Goal: Information Seeking & Learning: Learn about a topic

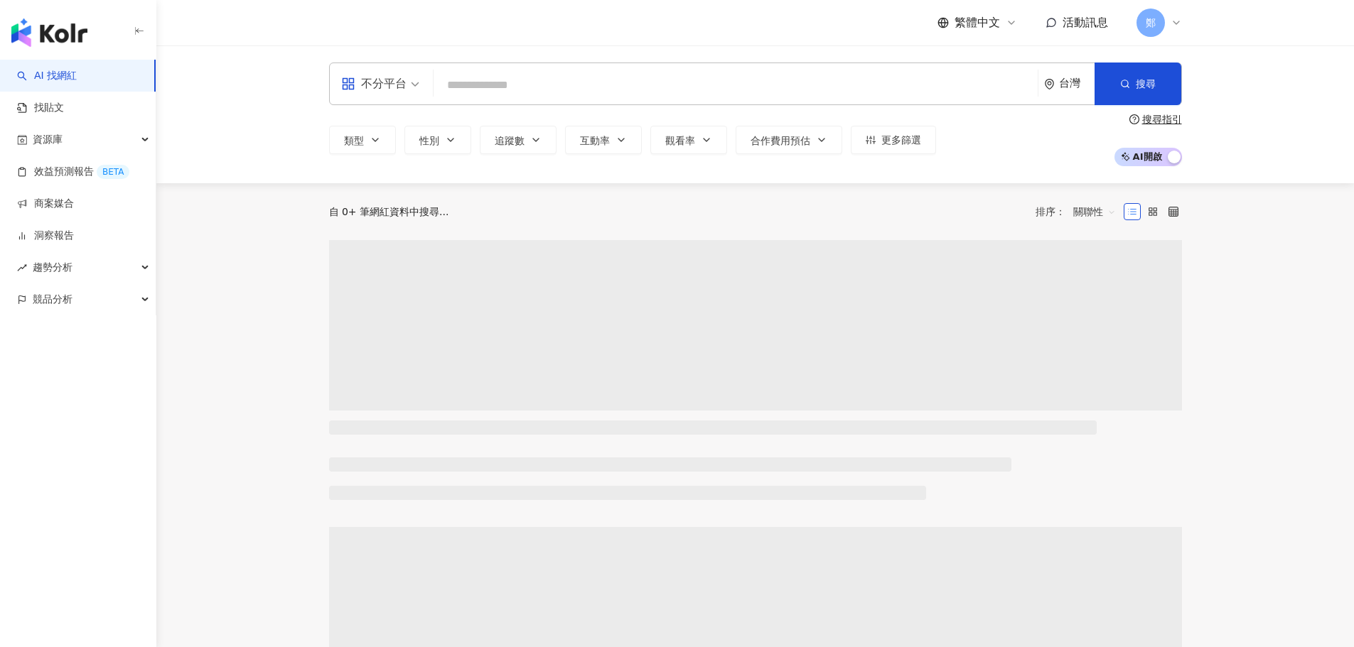
click at [495, 89] on input "search" at bounding box center [735, 85] width 593 height 27
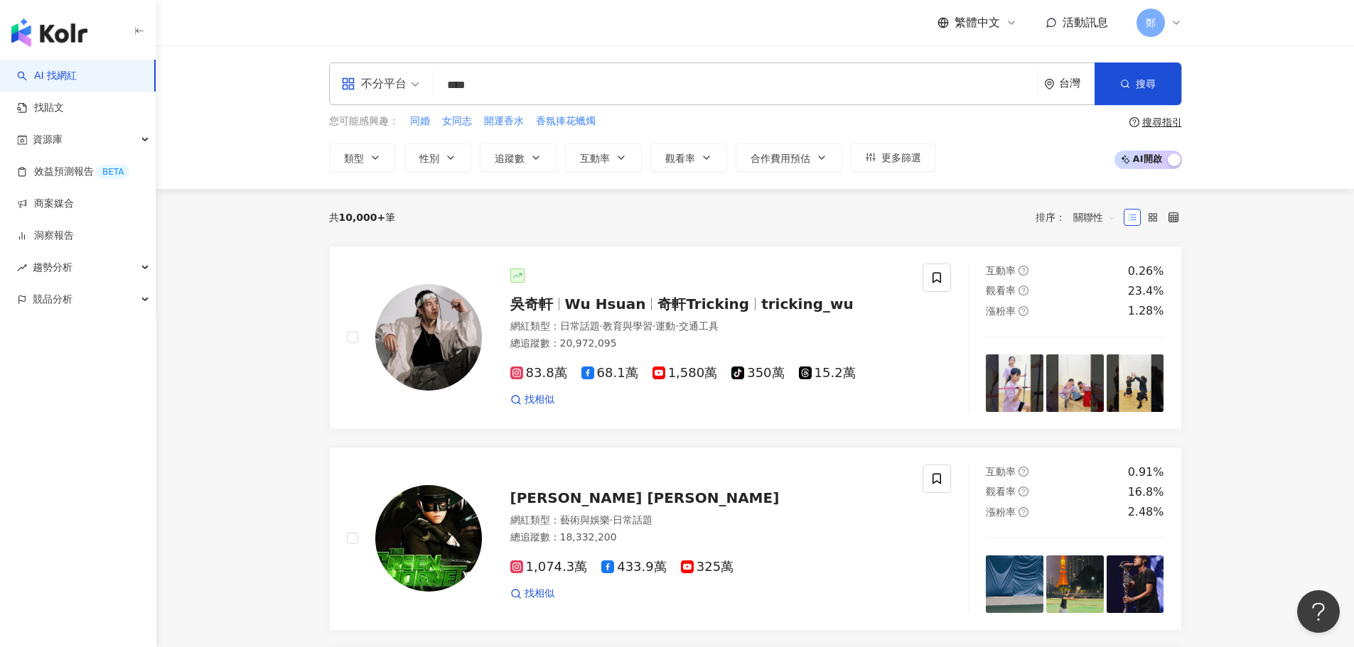
type input "****"
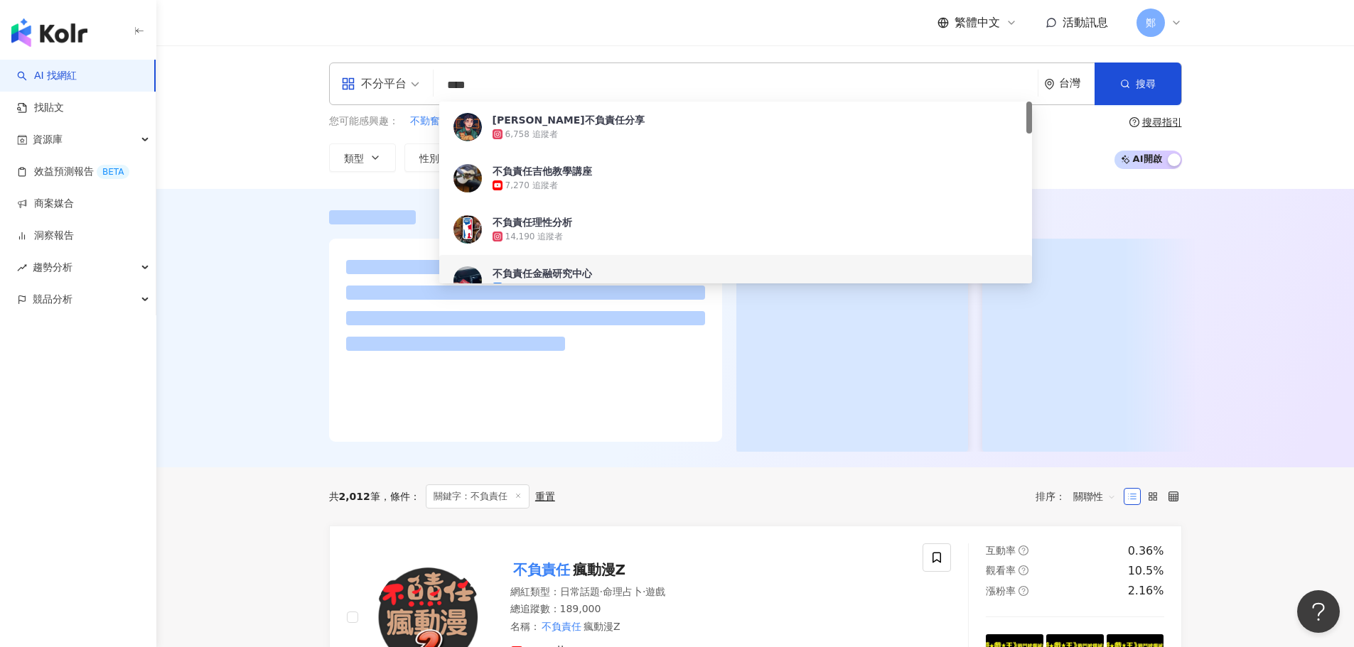
click at [262, 461] on div at bounding box center [754, 328] width 1197 height 279
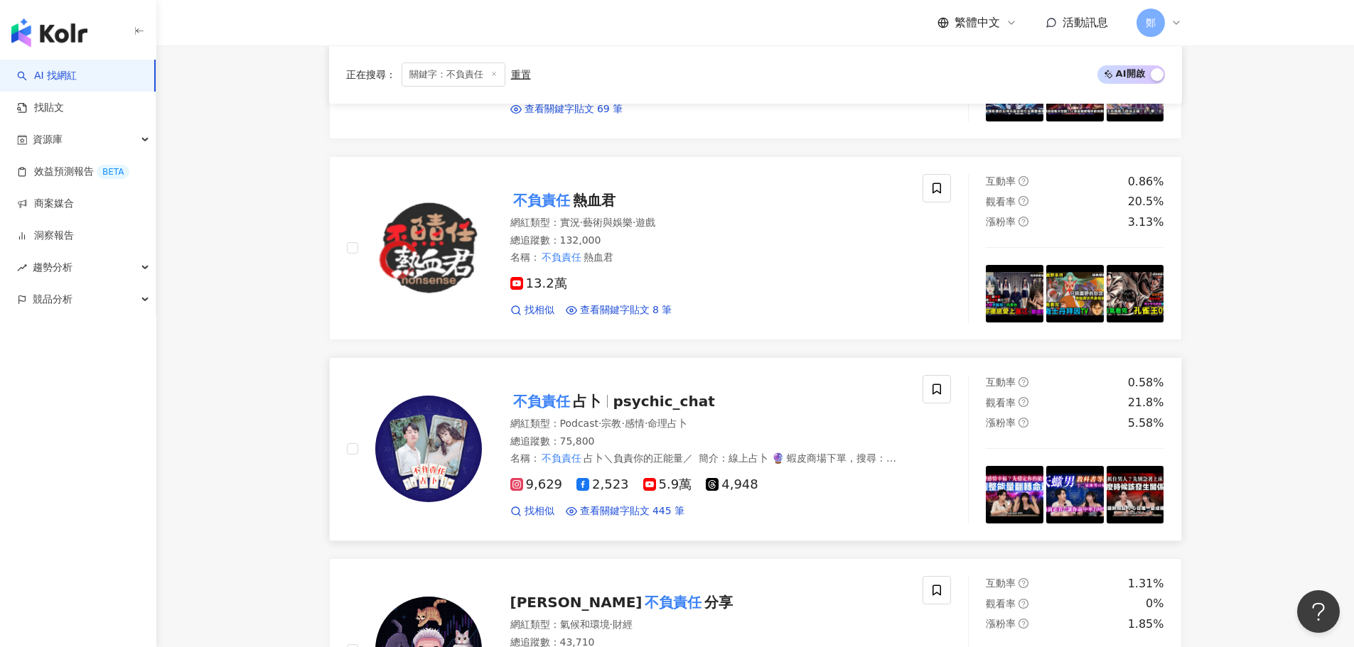
scroll to position [711, 0]
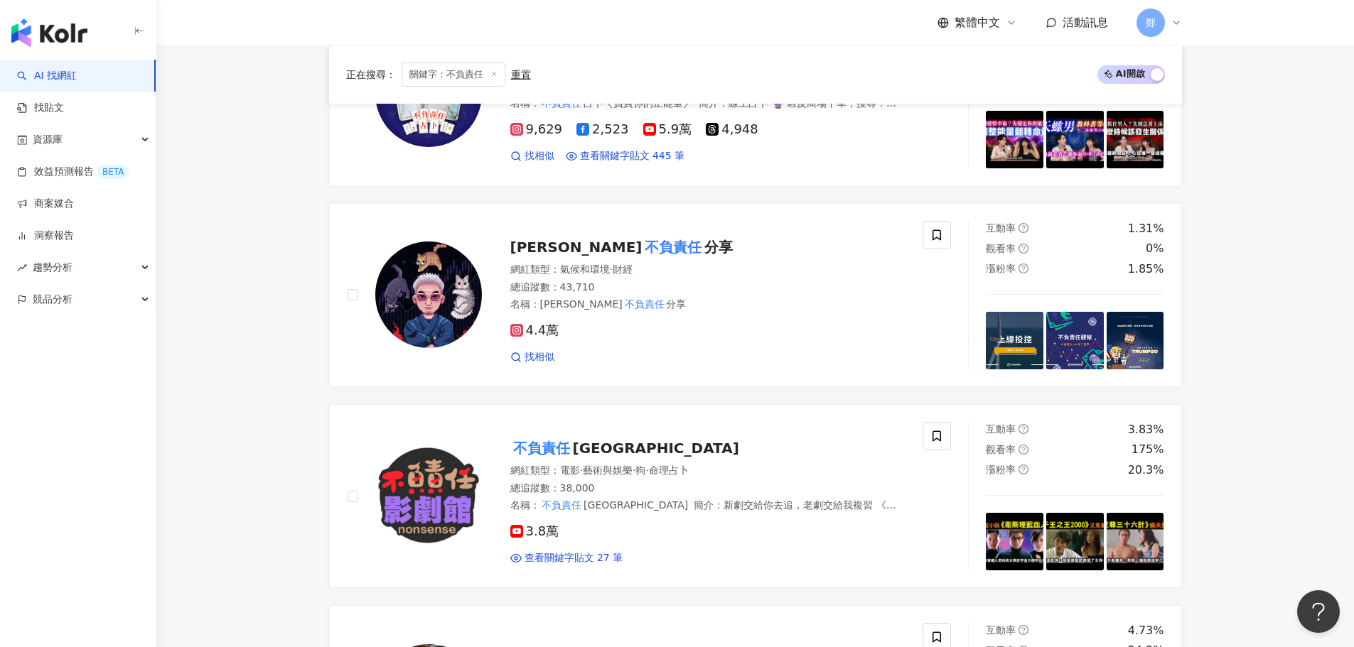
click at [72, 70] on link "AI 找網紅" at bounding box center [47, 76] width 60 height 14
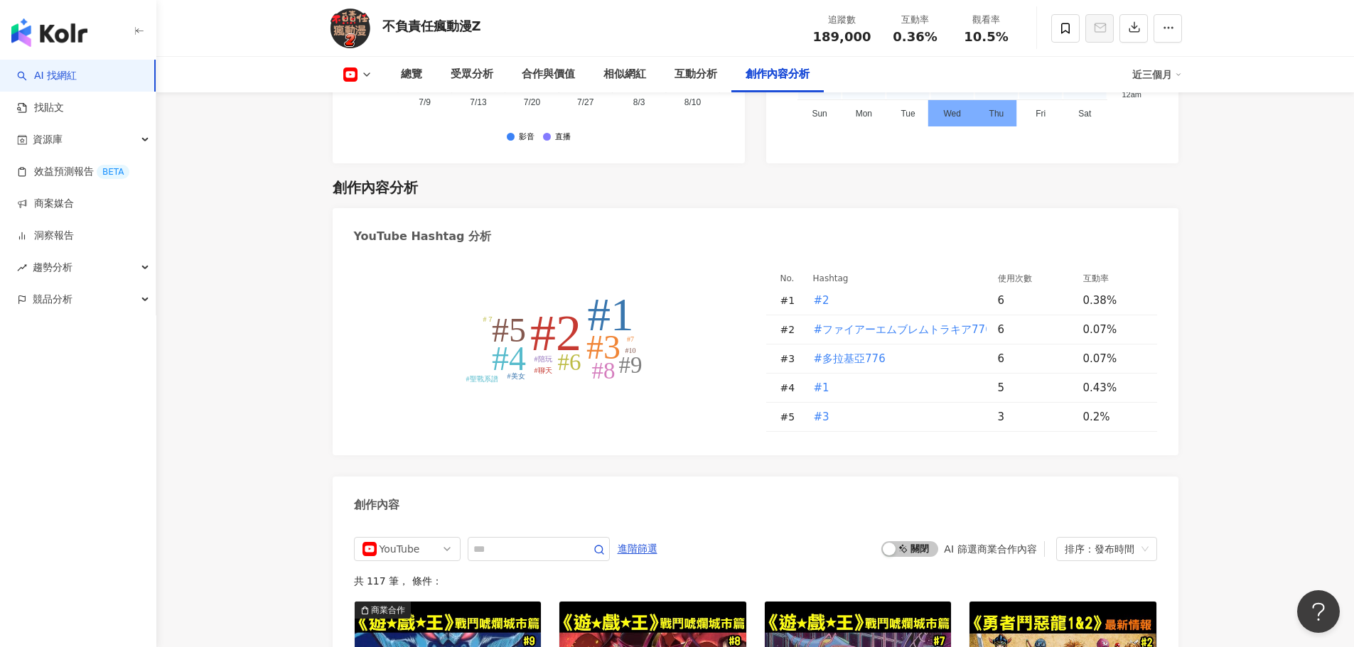
scroll to position [3767, 0]
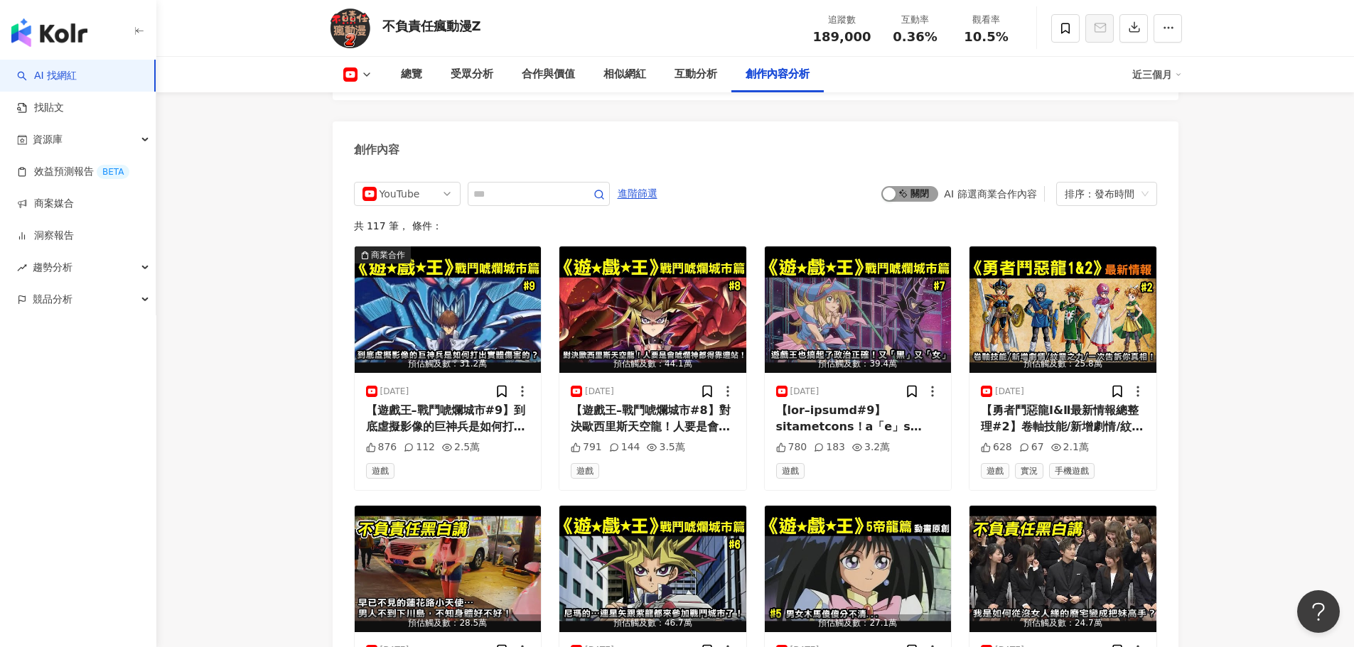
click at [910, 186] on span "啟動 關閉" at bounding box center [909, 194] width 57 height 16
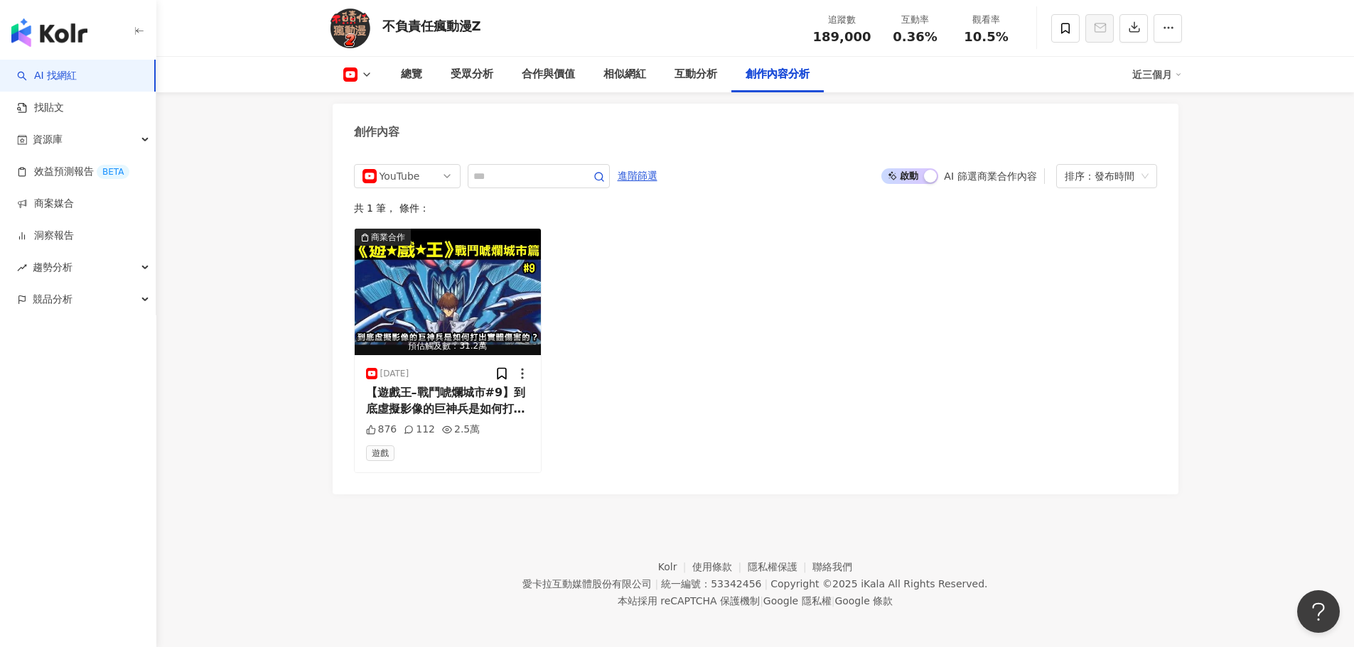
scroll to position [3778, 0]
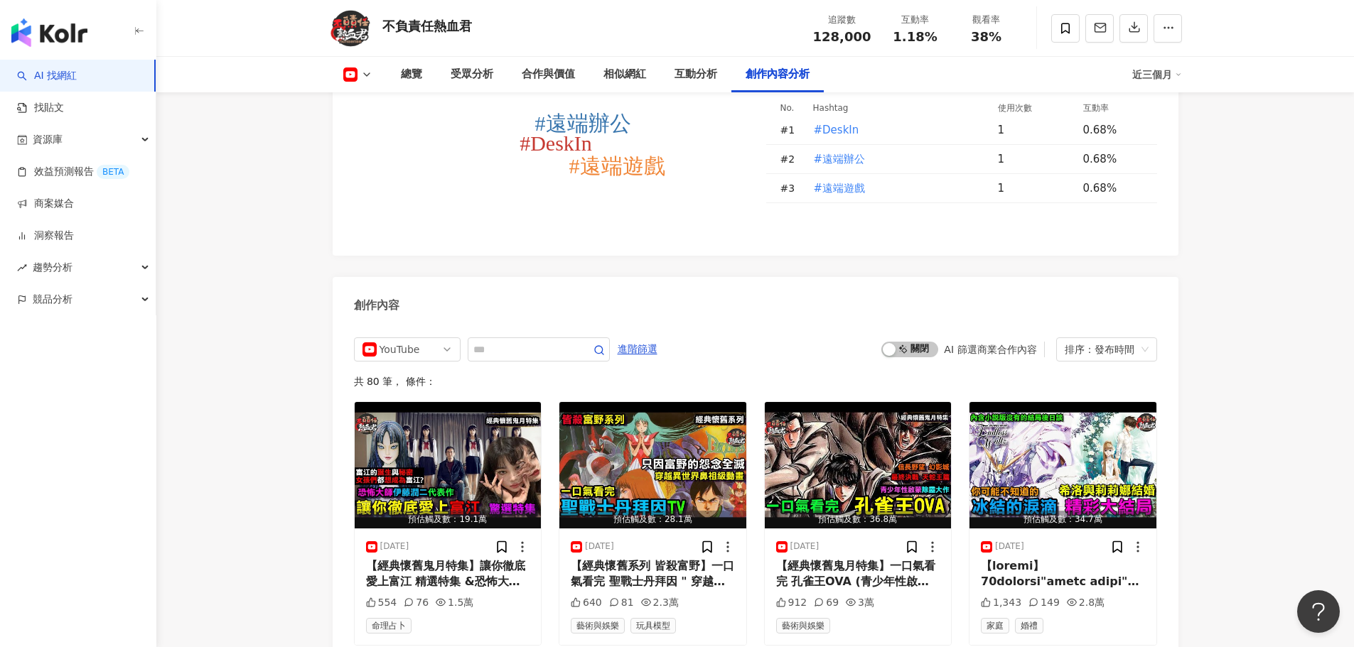
scroll to position [3172, 0]
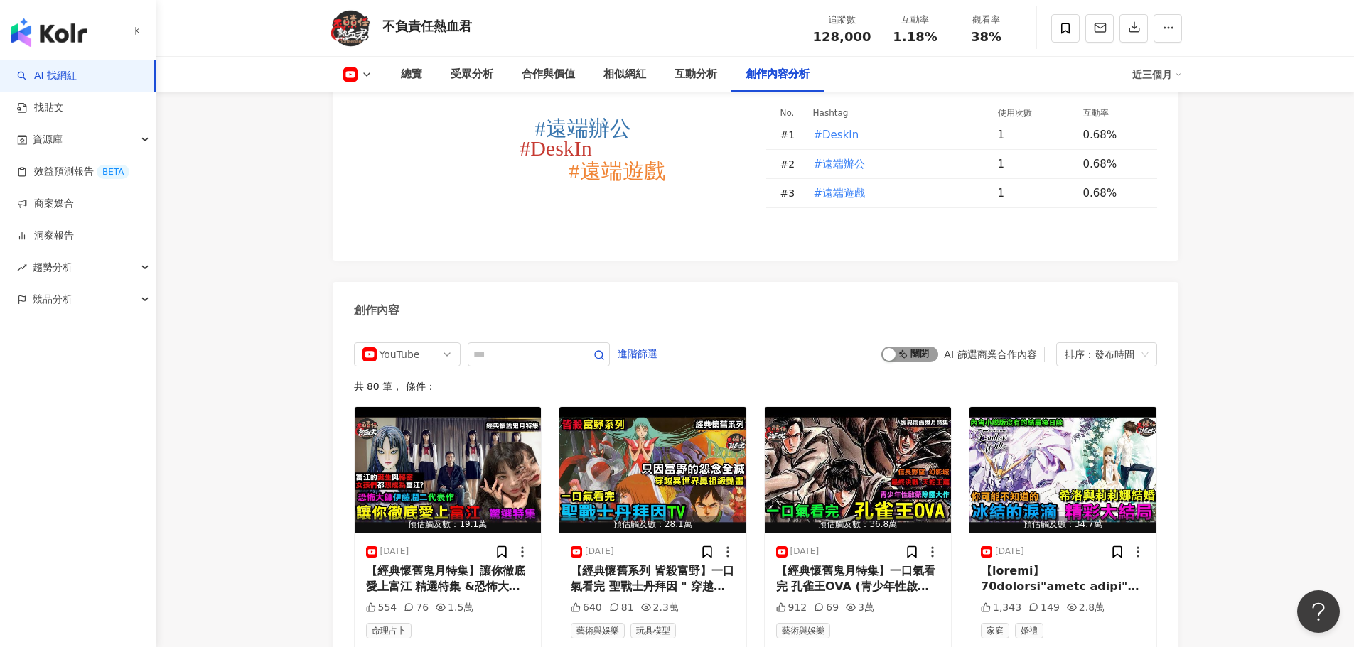
click at [902, 347] on span "啟動 關閉" at bounding box center [909, 355] width 57 height 16
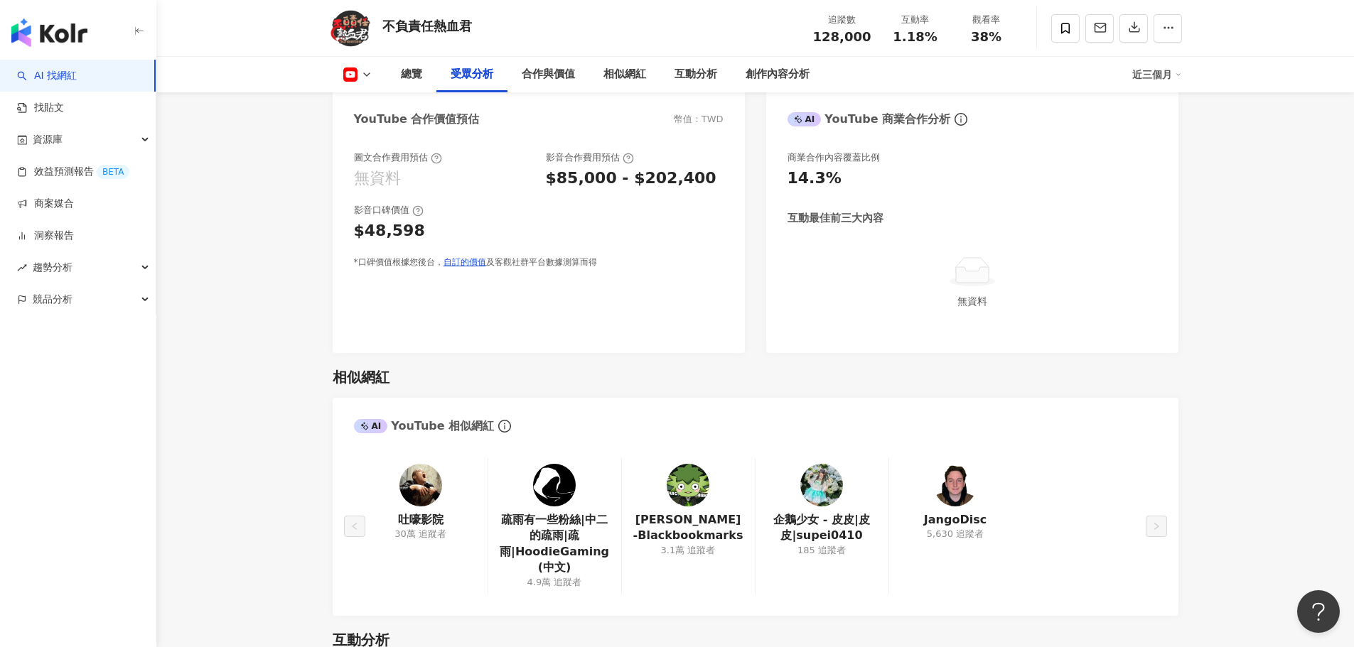
scroll to position [1501, 0]
